Goal: Task Accomplishment & Management: Manage account settings

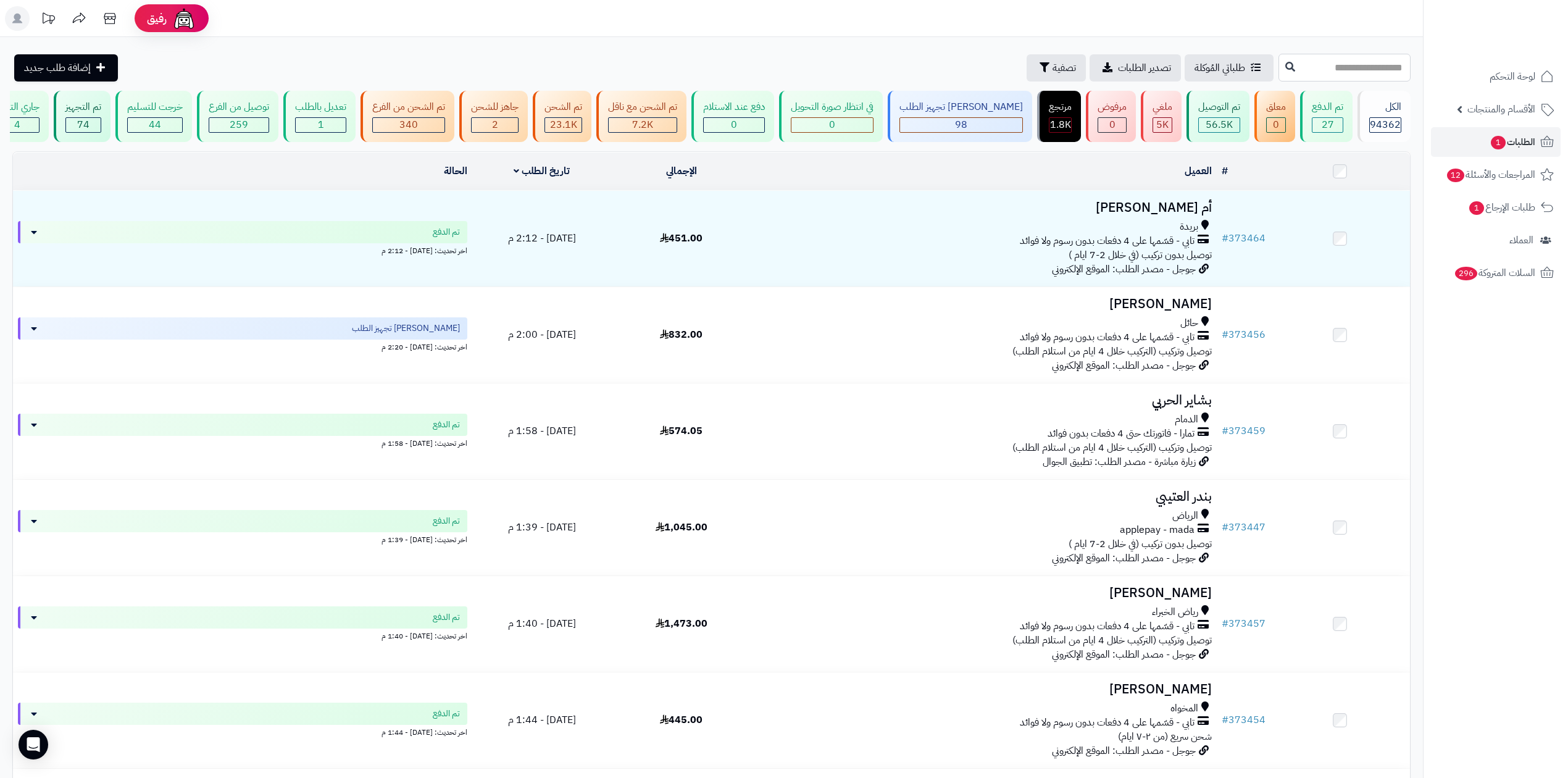
click at [1278, 74] on input "text" at bounding box center [1344, 68] width 132 height 28
paste input "******"
type input "******"
click at [1285, 70] on icon at bounding box center [1290, 66] width 10 height 10
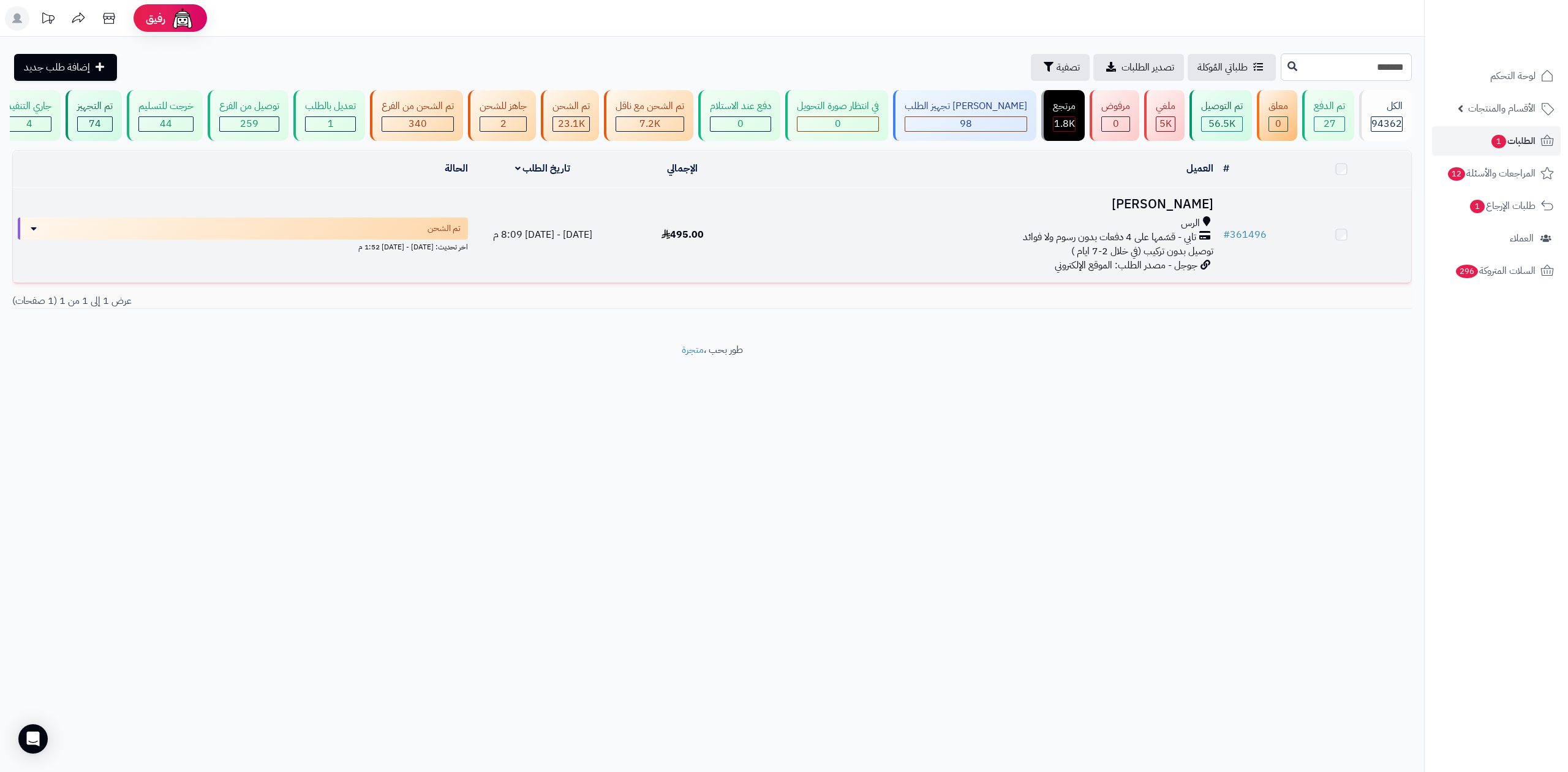
click at [1091, 215] on td "نوره الزراج الرس تابي - قسّمها على 4 دفعات بدون رسوم ولا فوائد توصيل بدون تركيب…" at bounding box center [985, 235] width 466 height 95
click at [1164, 203] on h3 "نوره الزراج" at bounding box center [985, 205] width 455 height 14
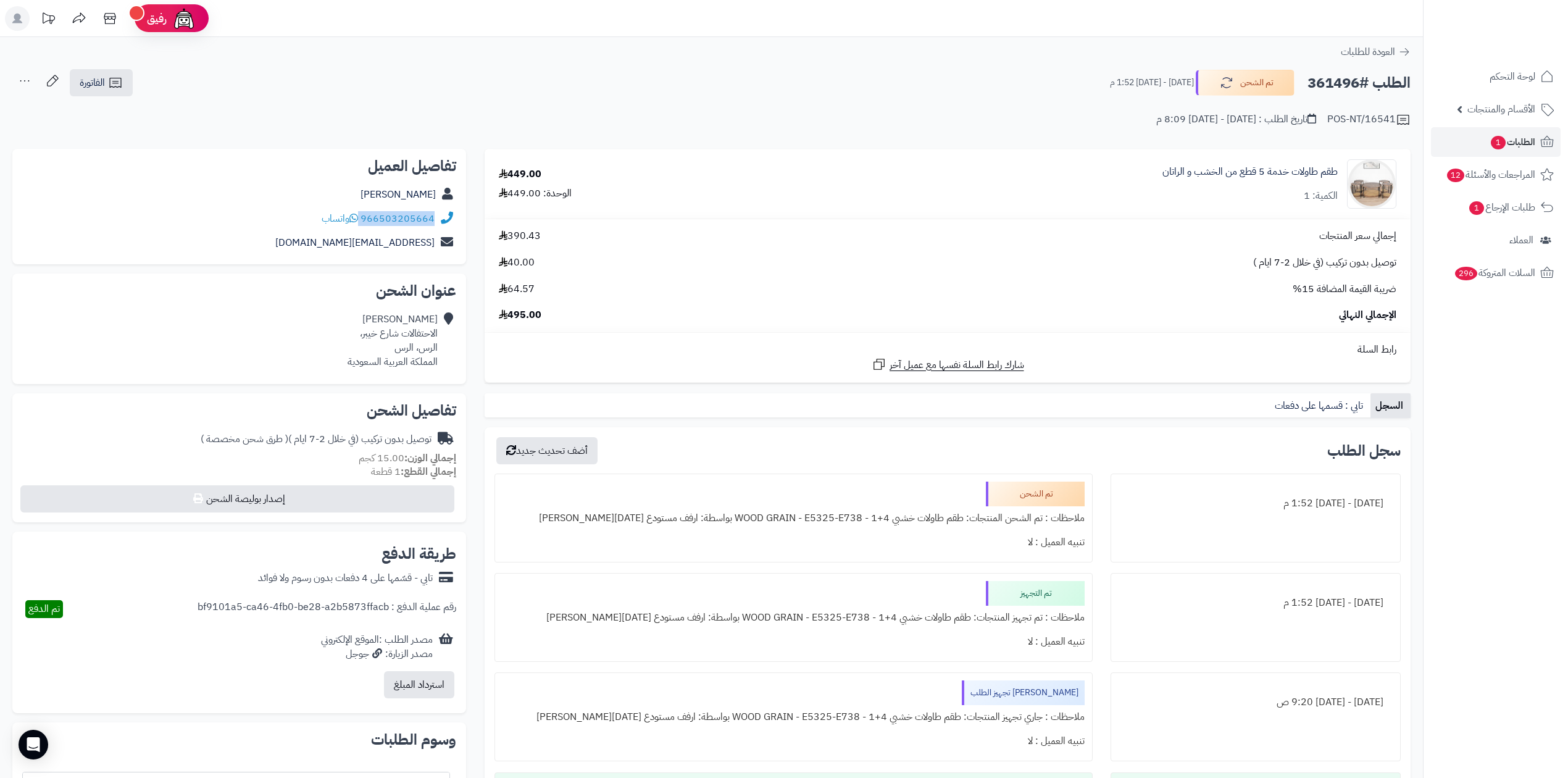
drag, startPoint x: 361, startPoint y: 216, endPoint x: 435, endPoint y: 215, distance: 74.0
click at [435, 215] on div "966503205664 واتساب" at bounding box center [239, 219] width 434 height 24
copy div "966503205664"
click at [1532, 132] on link "الطلبات 1" at bounding box center [1496, 142] width 130 height 30
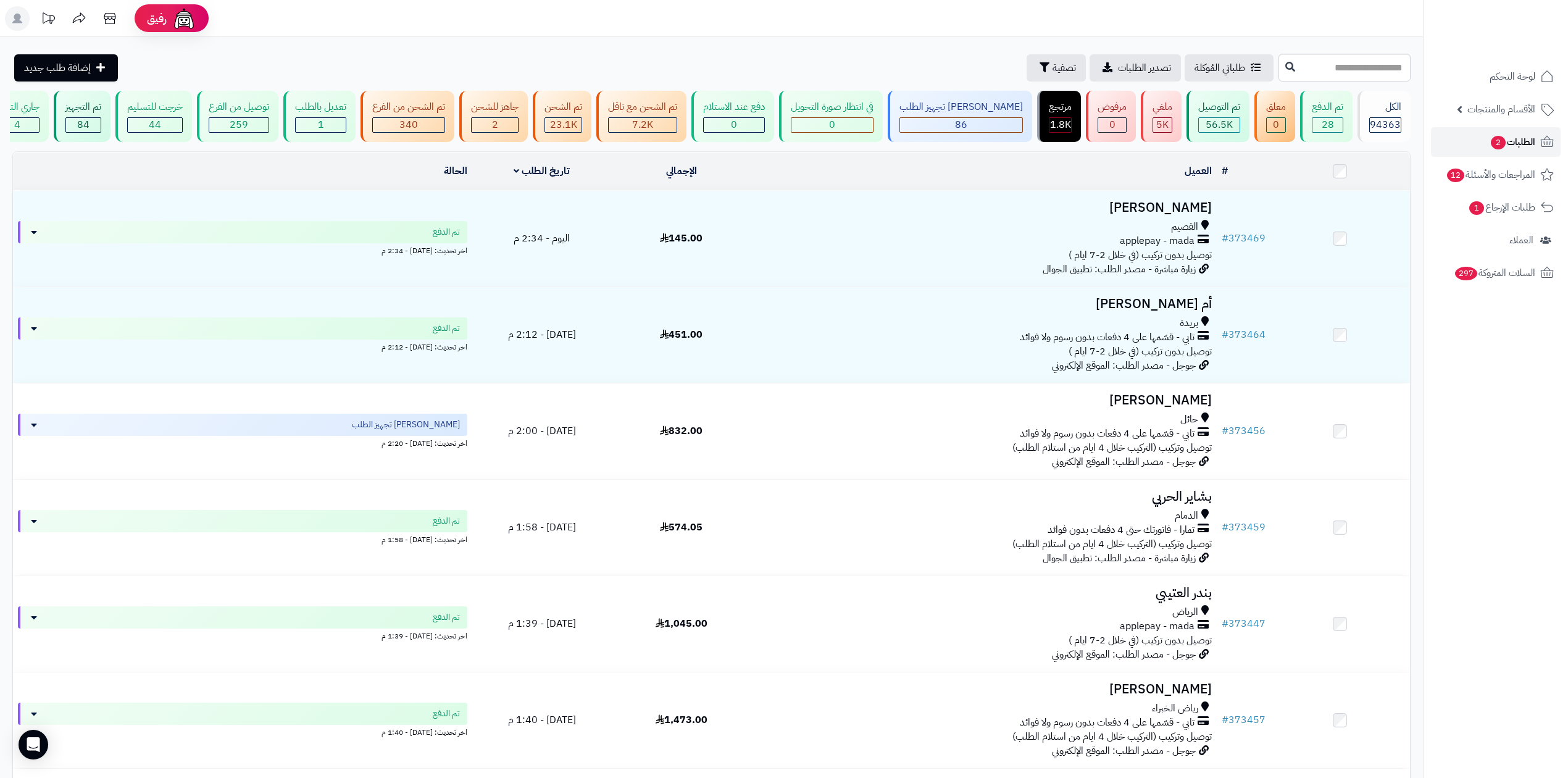
click at [1541, 137] on icon at bounding box center [1547, 142] width 15 height 15
